Goal: Task Accomplishment & Management: Complete application form

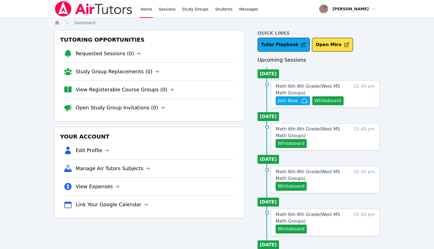
click at [11, 89] on div "Home Sessions Study Groups Students Messages Open user menu Nola Dorman Open ma…" at bounding box center [217, 249] width 434 height 498
click at [301, 101] on icon "button" at bounding box center [304, 100] width 7 height 7
click at [284, 97] on button "Join Now" at bounding box center [293, 100] width 34 height 9
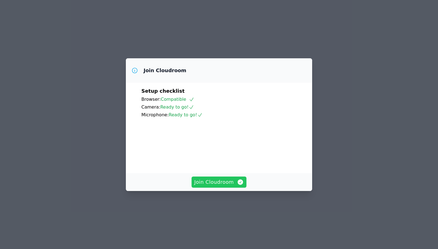
click at [231, 186] on span "Join Cloudroom" at bounding box center [219, 182] width 50 height 8
click at [225, 186] on span "Join Cloudroom" at bounding box center [219, 182] width 50 height 8
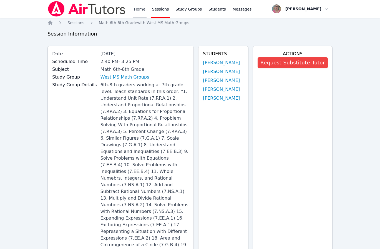
click at [142, 14] on link "Home" at bounding box center [140, 9] width 14 height 18
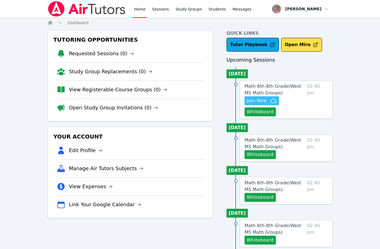
click at [255, 99] on span "Join Now" at bounding box center [256, 100] width 20 height 7
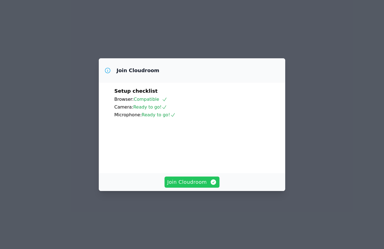
click at [187, 186] on span "Join Cloudroom" at bounding box center [192, 182] width 50 height 8
click at [172, 186] on span "Join Cloudroom" at bounding box center [192, 182] width 50 height 8
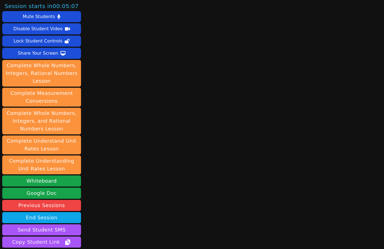
scroll to position [46, 0]
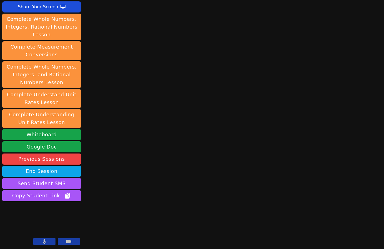
click at [144, 141] on div "Session starts in 00:02:03 Mute Students Disable Student Video Lock Student Con…" at bounding box center [192, 78] width 384 height 249
click at [111, 38] on div "Session starts in 00:01:33 Mute Students Disable Student Video Lock Student Con…" at bounding box center [192, 78] width 384 height 249
click at [110, 23] on div "Session starts in 00:00:25 Mute Students Disable Student Video Lock Student Con…" at bounding box center [192, 78] width 384 height 249
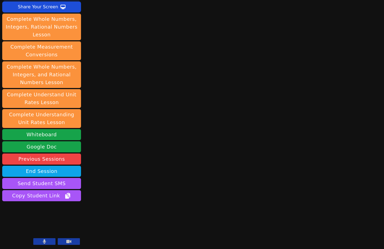
click at [110, 23] on div "Session starts in 00:00:25 Mute Students Disable Student Video Lock Student Con…" at bounding box center [192, 78] width 384 height 249
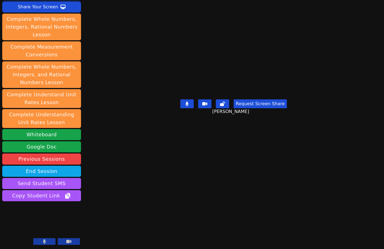
click at [148, 186] on main "Tyler Thompson Request Screen Share Tyler Thompson" at bounding box center [233, 78] width 171 height 249
click at [170, 237] on div "Session ends in 00:43:41 Mute Students Disable Student Video Lock Student Contr…" at bounding box center [192, 124] width 384 height 249
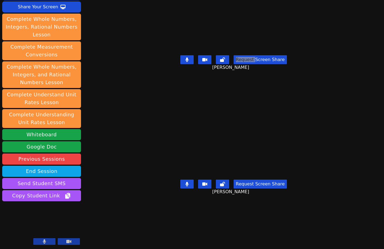
click at [208, 218] on div "Session ends in 00:42:42 Mute Students Disable Student Video Lock Student Contr…" at bounding box center [192, 124] width 384 height 249
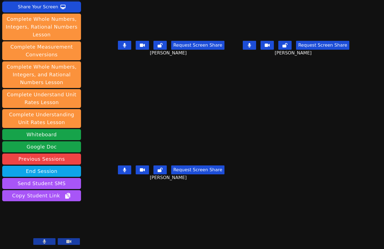
click at [166, 233] on div "Session ends in 00:42:22 Mute Students Disable Student Video Lock Student Contr…" at bounding box center [192, 124] width 384 height 249
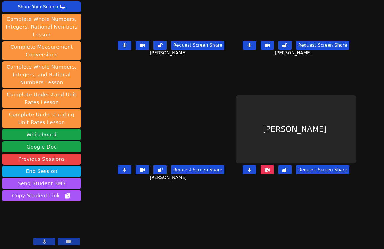
click at [182, 233] on div "Session ends in 00:42:10 Mute Students Disable Student Video Lock Student Contr…" at bounding box center [192, 124] width 384 height 249
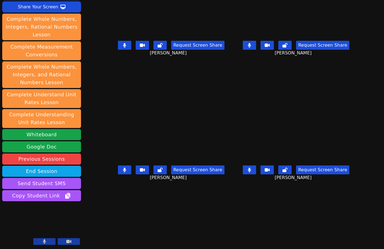
click at [180, 223] on div "Session ends in 00:41:56 Mute Students Disable Student Video Lock Student Contr…" at bounding box center [192, 124] width 384 height 249
click at [251, 171] on icon at bounding box center [249, 169] width 3 height 4
click at [256, 50] on button at bounding box center [249, 45] width 13 height 9
click at [118, 50] on button at bounding box center [124, 45] width 13 height 9
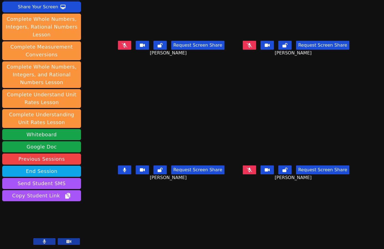
click at [118, 172] on button at bounding box center [124, 169] width 13 height 9
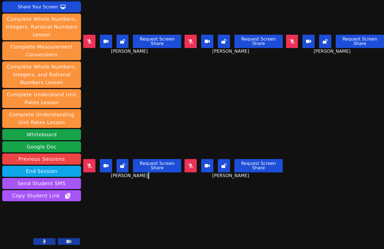
drag, startPoint x: 149, startPoint y: 219, endPoint x: 243, endPoint y: 88, distance: 161.3
click at [150, 212] on div "Session ends in 00:39:01 Mute Students Disable Student Video Lock Student Contr…" at bounding box center [192, 124] width 384 height 249
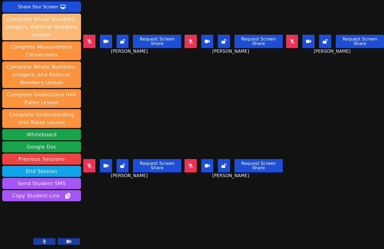
scroll to position [0, 0]
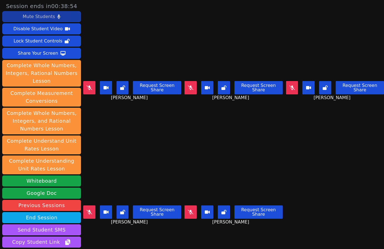
click at [40, 18] on div "Mute Students" at bounding box center [39, 16] width 32 height 9
click at [286, 86] on button at bounding box center [292, 87] width 12 height 13
click at [289, 86] on icon at bounding box center [292, 87] width 6 height 4
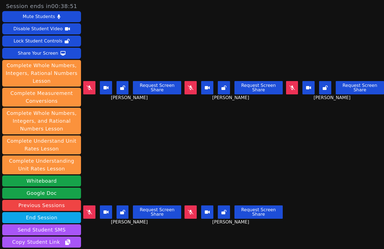
click at [189, 87] on icon at bounding box center [191, 87] width 6 height 4
click at [89, 79] on div "Request Screen Share Tyler Thompson" at bounding box center [132, 90] width 98 height 22
click at [88, 210] on icon at bounding box center [89, 212] width 6 height 4
click at [190, 210] on icon at bounding box center [191, 212] width 6 height 4
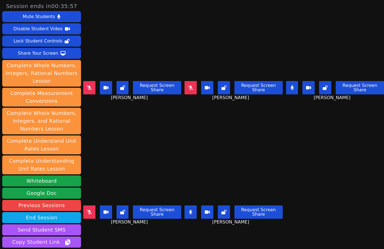
click at [98, 227] on div "Isreal Chavez-Ventura Request Screen Share Isreal Chavez-Ventura" at bounding box center [132, 186] width 98 height 124
click at [105, 231] on div "Isreal Chavez-Ventura Request Screen Share Isreal Chavez-Ventura" at bounding box center [132, 186] width 98 height 124
click at [39, 22] on button "Mute Students" at bounding box center [41, 16] width 79 height 11
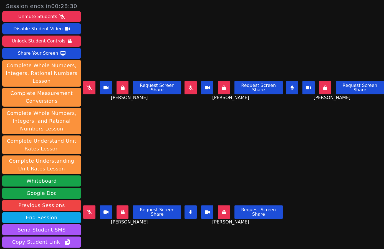
click at [104, 233] on div "Isreal Chavez-Ventura Request Screen Share Isreal Chavez-Ventura" at bounding box center [132, 186] width 98 height 124
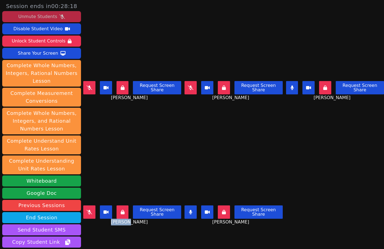
click at [40, 16] on div "Unmute Students" at bounding box center [37, 16] width 39 height 9
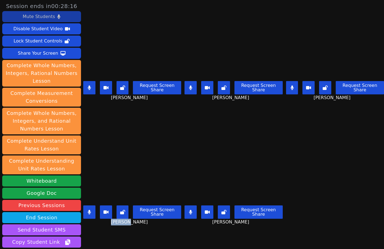
click at [185, 208] on button at bounding box center [190, 211] width 12 height 13
click at [286, 83] on button at bounding box center [292, 87] width 12 height 13
click at [188, 81] on button at bounding box center [190, 87] width 12 height 13
click at [90, 210] on icon at bounding box center [89, 212] width 3 height 4
click at [96, 232] on div "Isreal Chavez-Ventura Request Screen Share Isreal Chavez-Ventura" at bounding box center [132, 186] width 98 height 124
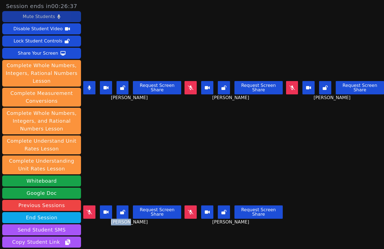
click at [96, 232] on div "Isreal Chavez-Ventura Request Screen Share Isreal Chavez-Ventura" at bounding box center [132, 186] width 98 height 124
click at [286, 86] on button at bounding box center [292, 87] width 12 height 13
click at [91, 233] on div "Isreal Chavez-Ventura Request Screen Share Isreal Chavez-Ventura" at bounding box center [132, 186] width 98 height 124
click at [290, 85] on button at bounding box center [292, 87] width 12 height 13
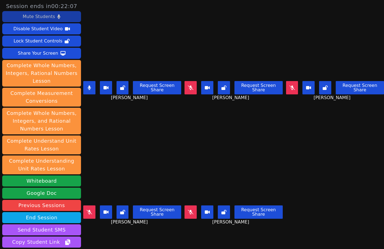
click at [286, 89] on button at bounding box center [292, 87] width 12 height 13
click at [89, 86] on icon at bounding box center [89, 87] width 3 height 4
click at [100, 237] on div "Isreal Chavez-Ventura Request Screen Share Isreal Chavez-Ventura" at bounding box center [132, 186] width 98 height 124
click at [97, 240] on div "Isreal Chavez-Ventura Request Screen Share Isreal Chavez-Ventura" at bounding box center [132, 186] width 98 height 124
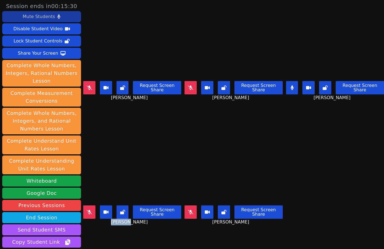
click at [93, 86] on button at bounding box center [89, 87] width 12 height 13
click at [286, 86] on button at bounding box center [292, 87] width 12 height 13
click at [87, 210] on icon at bounding box center [89, 212] width 6 height 4
click at [87, 86] on button at bounding box center [89, 87] width 12 height 13
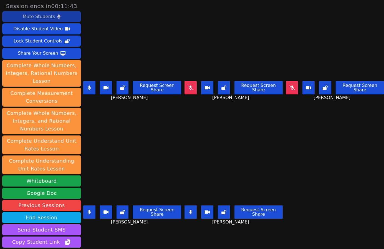
drag, startPoint x: 165, startPoint y: 231, endPoint x: 175, endPoint y: 229, distance: 10.1
click at [165, 231] on div "Isreal Chavez-Ventura Request Screen Share Isreal Chavez-Ventura" at bounding box center [132, 186] width 98 height 124
drag, startPoint x: 158, startPoint y: 236, endPoint x: 164, endPoint y: 226, distance: 12.1
click at [158, 236] on div "Isreal Chavez-Ventura Request Screen Share Isreal Chavez-Ventura" at bounding box center [132, 186] width 98 height 124
click at [124, 235] on div "Isreal Chavez-Ventura Request Screen Share Isreal Chavez-Ventura" at bounding box center [132, 186] width 98 height 124
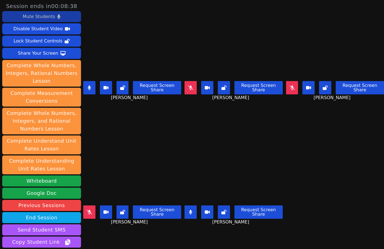
click at [124, 235] on div "Isreal Chavez-Ventura Request Screen Share Isreal Chavez-Ventura" at bounding box center [132, 186] width 98 height 124
click at [117, 234] on div "Isreal Chavez-Ventura Request Screen Share Isreal Chavez-Ventura" at bounding box center [132, 186] width 98 height 124
click at [89, 211] on button at bounding box center [89, 211] width 12 height 13
click at [91, 85] on button at bounding box center [89, 87] width 12 height 13
click at [187, 210] on button at bounding box center [190, 211] width 12 height 13
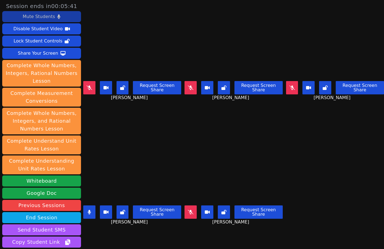
click at [95, 239] on div "Isreal Chavez-Ventura Request Screen Share Isreal Chavez-Ventura" at bounding box center [132, 186] width 98 height 124
click at [105, 232] on div "Isreal Chavez-Ventura Request Screen Share Isreal Chavez-Ventura" at bounding box center [132, 186] width 98 height 124
click at [96, 237] on div "Isreal Chavez-Ventura Request Screen Share Isreal Chavez-Ventura" at bounding box center [132, 186] width 98 height 124
click at [129, 236] on div "Isreal Chavez-Ventura Request Screen Share Isreal Chavez-Ventura" at bounding box center [132, 186] width 98 height 124
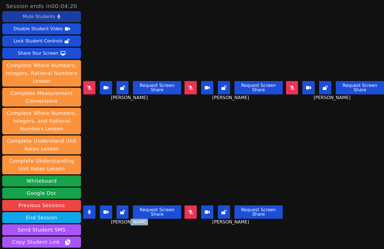
click at [90, 87] on icon at bounding box center [89, 87] width 6 height 4
click at [289, 87] on icon at bounding box center [292, 87] width 6 height 4
click at [103, 231] on div "Isreal Chavez-Ventura Request Screen Share Isreal Chavez-Ventura" at bounding box center [132, 186] width 98 height 124
click at [186, 212] on button at bounding box center [190, 211] width 12 height 13
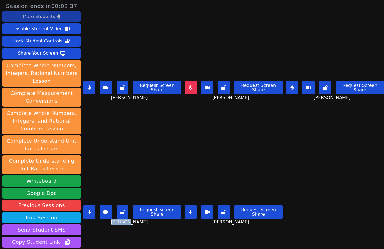
click at [86, 206] on button at bounding box center [89, 211] width 12 height 13
click at [286, 83] on button at bounding box center [292, 87] width 12 height 13
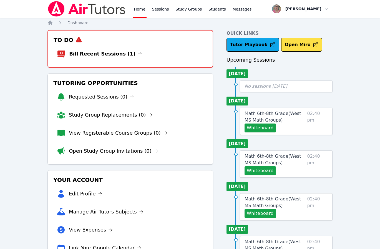
click at [93, 54] on link "Bill Recent Sessions (1)" at bounding box center [105, 54] width 73 height 8
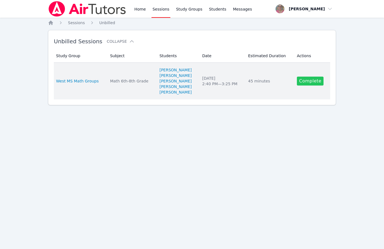
click at [309, 80] on link "Complete" at bounding box center [310, 81] width 27 height 9
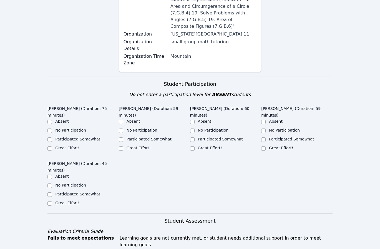
scroll to position [259, 0]
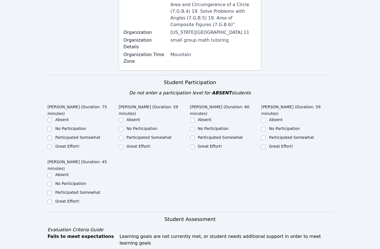
click at [65, 143] on div "Great Effort!" at bounding box center [67, 146] width 24 height 6
click at [139, 144] on label "Great Effort!" at bounding box center [138, 146] width 24 height 4
click at [123, 144] on input "Great Effort!" at bounding box center [121, 146] width 4 height 4
checkbox input "true"
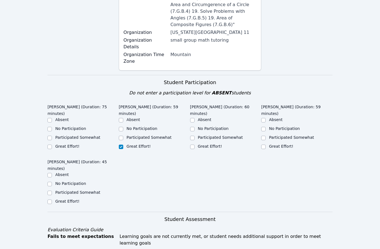
click at [198, 144] on label "Great Effort!" at bounding box center [210, 146] width 24 height 4
click at [194, 144] on input "Great Effort!" at bounding box center [192, 146] width 4 height 4
click at [198, 144] on label "Great Effort!" at bounding box center [210, 146] width 24 height 4
click at [194, 144] on input "Great Effort!" at bounding box center [192, 146] width 4 height 4
checkbox input "true"
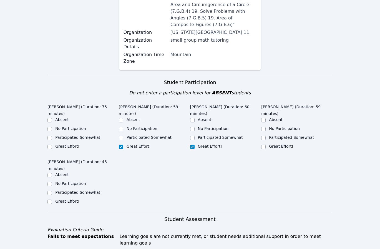
click at [277, 144] on label "Great Effort!" at bounding box center [281, 146] width 24 height 4
click at [265, 144] on input "Great Effort!" at bounding box center [263, 146] width 4 height 4
click at [277, 144] on label "Great Effort!" at bounding box center [281, 146] width 24 height 4
click at [265, 144] on input "Great Effort!" at bounding box center [263, 146] width 4 height 4
checkbox input "true"
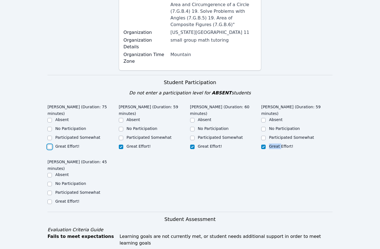
click at [50, 144] on input "Great Effort!" at bounding box center [49, 146] width 4 height 4
checkbox input "true"
click at [63, 199] on label "Great Effort!" at bounding box center [67, 201] width 24 height 4
click at [52, 199] on input "Great Effort!" at bounding box center [49, 201] width 4 height 4
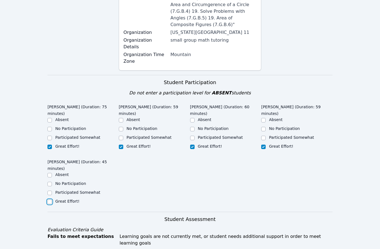
checkbox input "true"
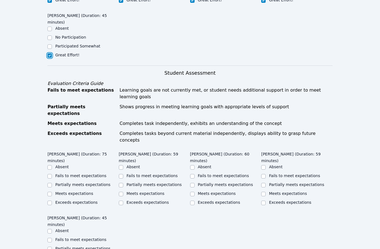
scroll to position [398, 0]
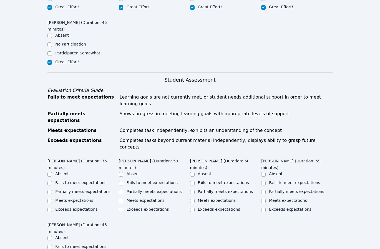
click at [201, 198] on label "Meets expectations" at bounding box center [217, 200] width 38 height 4
click at [194, 198] on input "Meets expectations" at bounding box center [192, 200] width 4 height 4
click at [201, 198] on label "Meets expectations" at bounding box center [217, 200] width 38 height 4
click at [194, 198] on input "Meets expectations" at bounding box center [192, 200] width 4 height 4
checkbox input "true"
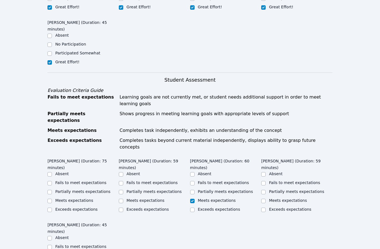
click at [274, 189] on label "Partially meets expectations" at bounding box center [296, 191] width 55 height 4
click at [265, 190] on input "Partially meets expectations" at bounding box center [263, 192] width 4 height 4
checkbox input "true"
click at [134, 198] on label "Meets expectations" at bounding box center [145, 200] width 38 height 4
click at [123, 198] on input "Meets expectations" at bounding box center [121, 200] width 4 height 4
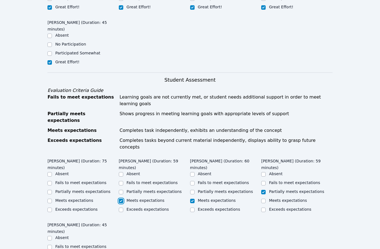
checkbox input "true"
click at [64, 198] on label "Meets expectations" at bounding box center [74, 200] width 38 height 4
click at [52, 198] on input "Meets expectations" at bounding box center [49, 200] width 4 height 4
click at [64, 198] on label "Meets expectations" at bounding box center [74, 200] width 38 height 4
click at [52, 198] on input "Meets expectations" at bounding box center [49, 200] width 4 height 4
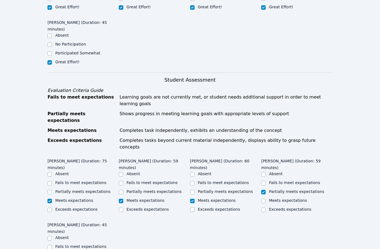
checkbox input "true"
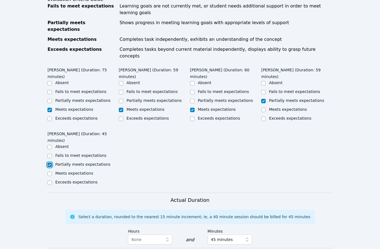
scroll to position [555, 0]
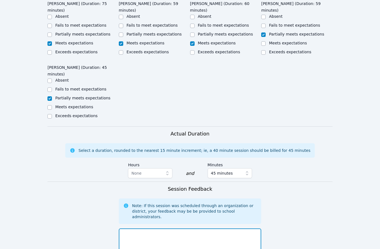
drag, startPoint x: 205, startPoint y: 175, endPoint x: 203, endPoint y: 172, distance: 4.5
click at [206, 228] on textarea at bounding box center [190, 243] width 142 height 30
click at [157, 228] on textarea "Tyler struggles to work" at bounding box center [190, 243] width 142 height 30
click at [183, 228] on textarea "Tyler struggles to work" at bounding box center [190, 243] width 142 height 30
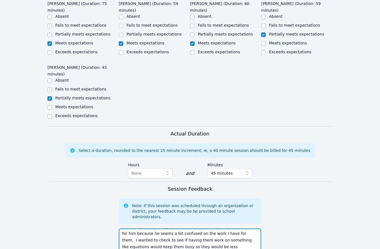
scroll to position [11, 0]
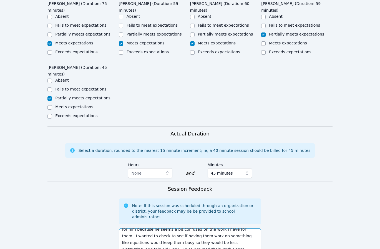
type textarea "Tyler struggles to work independently. I try to write notes for him because he …"
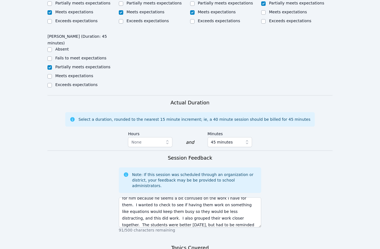
scroll to position [604, 0]
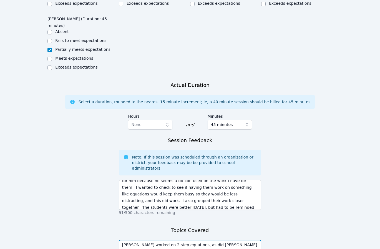
type textarea "Isreal worked on 2 step equations, as did Roland and Kyce. I had Sofia and Tyle…"
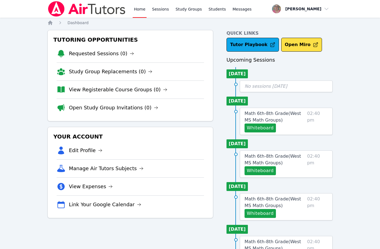
click at [261, 126] on button "Whiteboard" at bounding box center [259, 127] width 31 height 9
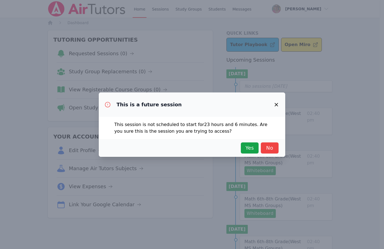
click at [259, 148] on div "Yes No" at bounding box center [191, 147] width 173 height 11
click at [254, 148] on span "Yes" at bounding box center [249, 148] width 12 height 8
